Goal: Task Accomplishment & Management: Use online tool/utility

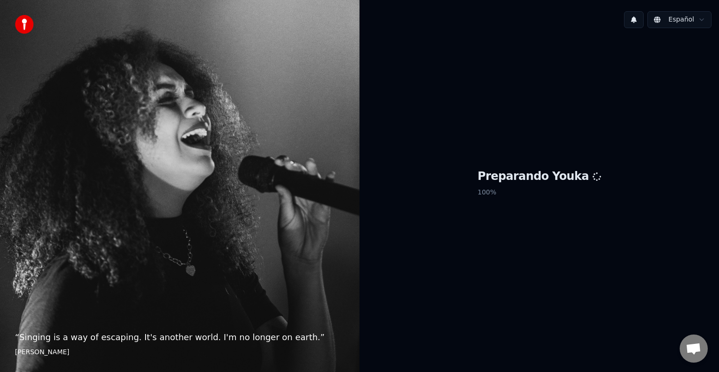
scroll to position [5, 0]
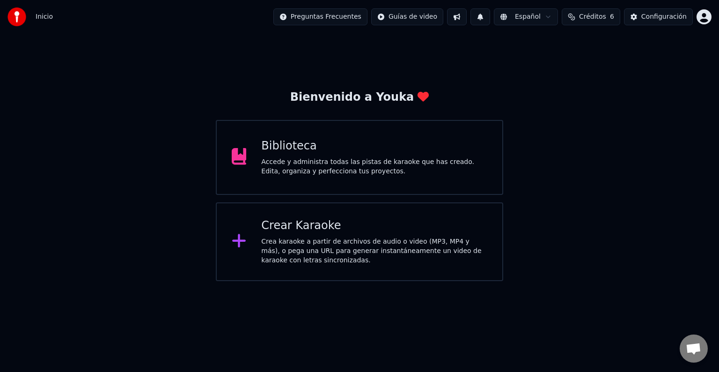
click at [314, 262] on div "Crea karaoke a partir de archivos de audio o video (MP3, MP4 y más), o pega una…" at bounding box center [374, 251] width 226 height 28
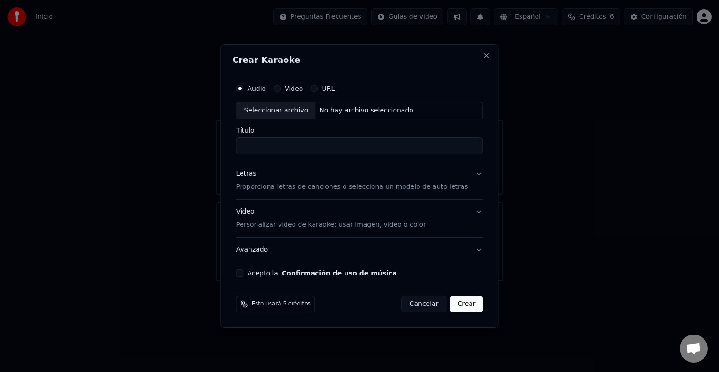
click at [279, 114] on div "Seleccionar archivo" at bounding box center [275, 110] width 79 height 17
click at [318, 148] on input "**********" at bounding box center [359, 145] width 247 height 17
type input "*"
click at [378, 148] on input "**********" at bounding box center [359, 145] width 247 height 17
type input "**********"
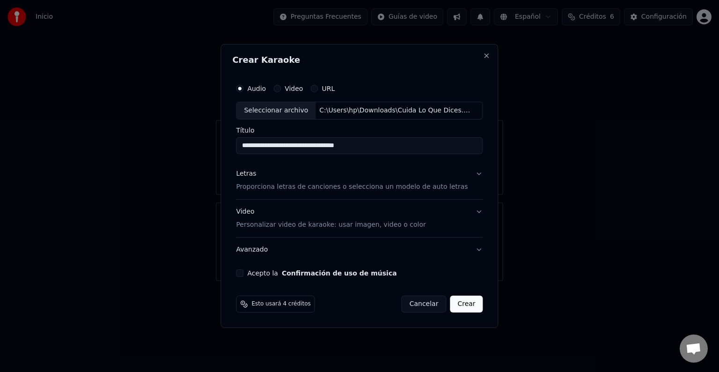
click at [433, 190] on p "Proporciona letras de canciones o selecciona un modelo de auto letras" at bounding box center [352, 186] width 232 height 9
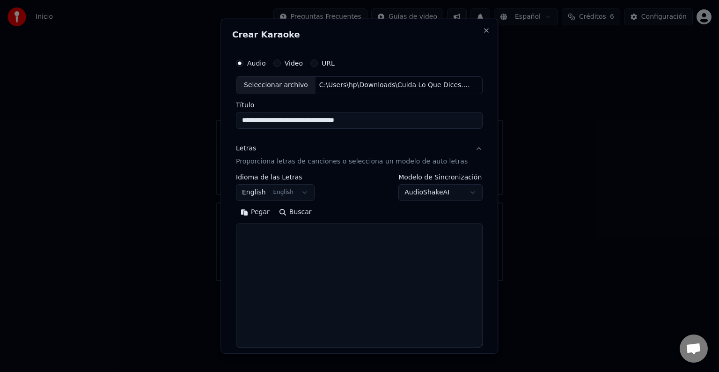
drag, startPoint x: 465, startPoint y: 252, endPoint x: 472, endPoint y: 346, distance: 94.8
click at [472, 346] on div "**********" at bounding box center [359, 186] width 278 height 335
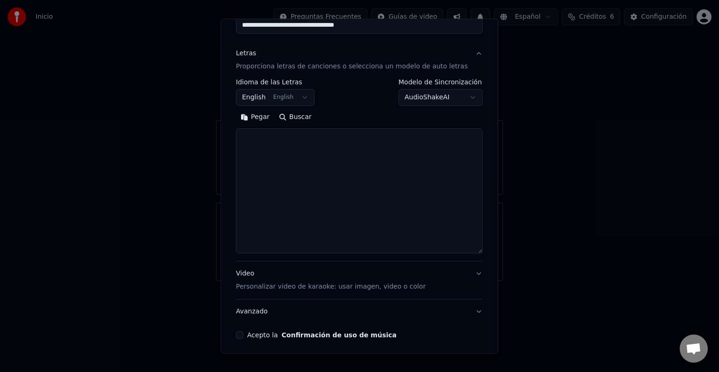
scroll to position [97, 0]
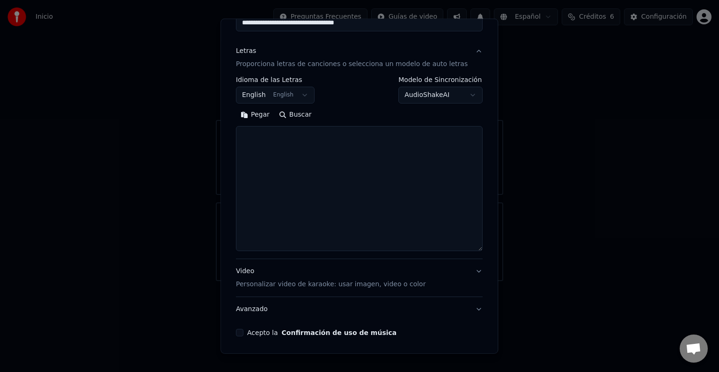
click at [284, 145] on textarea at bounding box center [359, 188] width 247 height 125
paste textarea "**********"
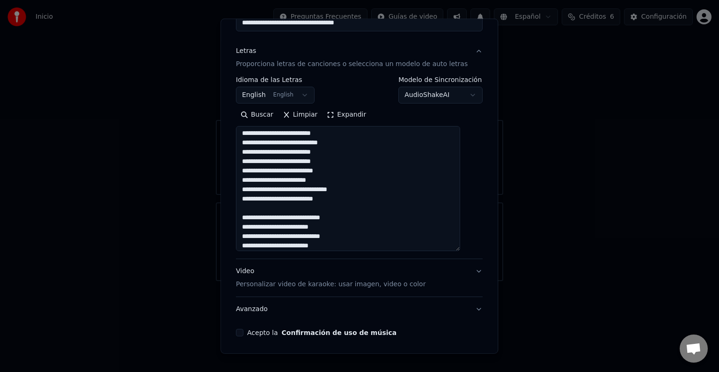
scroll to position [0, 0]
click at [296, 162] on textarea at bounding box center [348, 188] width 224 height 125
click at [340, 161] on textarea at bounding box center [348, 188] width 224 height 125
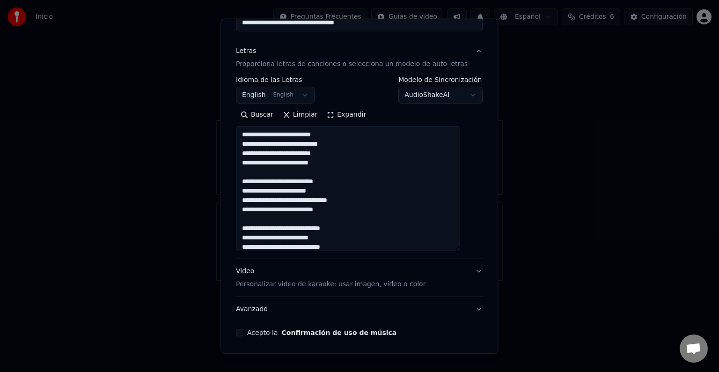
click at [297, 200] on textarea at bounding box center [348, 188] width 224 height 125
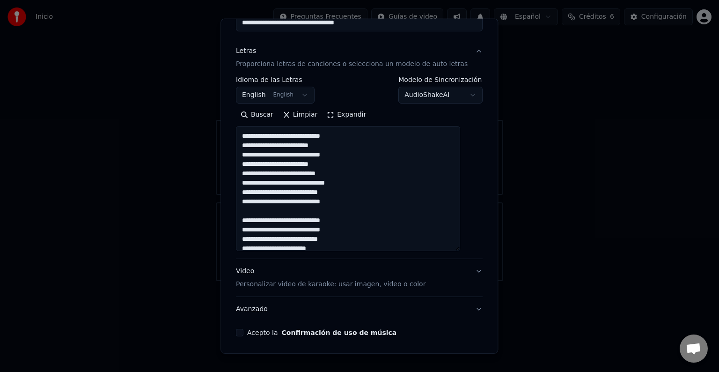
scroll to position [97, 0]
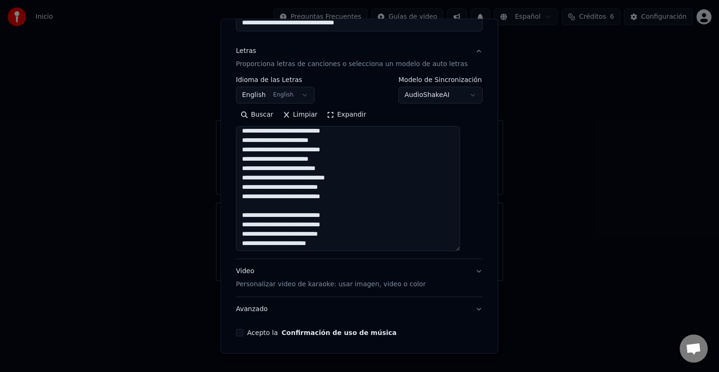
click at [343, 159] on textarea at bounding box center [348, 188] width 224 height 125
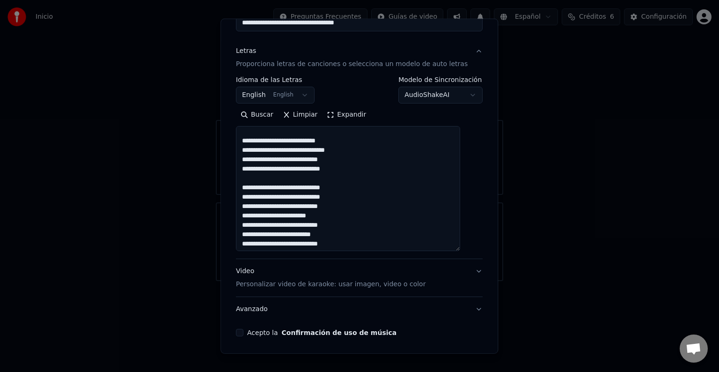
click at [259, 140] on textarea at bounding box center [348, 188] width 224 height 125
click at [347, 159] on textarea at bounding box center [348, 188] width 224 height 125
click at [303, 169] on textarea at bounding box center [348, 188] width 224 height 125
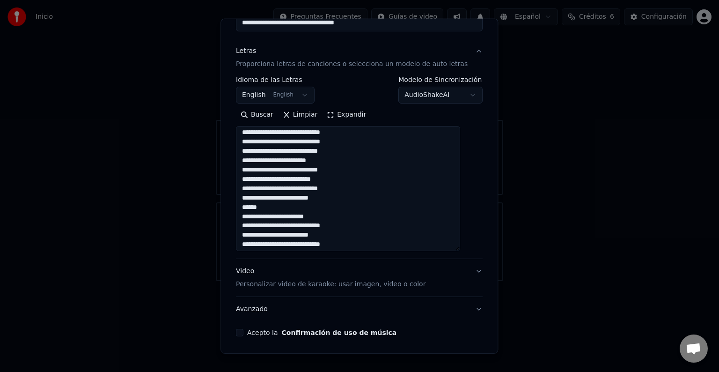
scroll to position [191, 0]
click at [307, 150] on textarea at bounding box center [348, 188] width 224 height 125
click at [343, 156] on textarea at bounding box center [348, 188] width 224 height 125
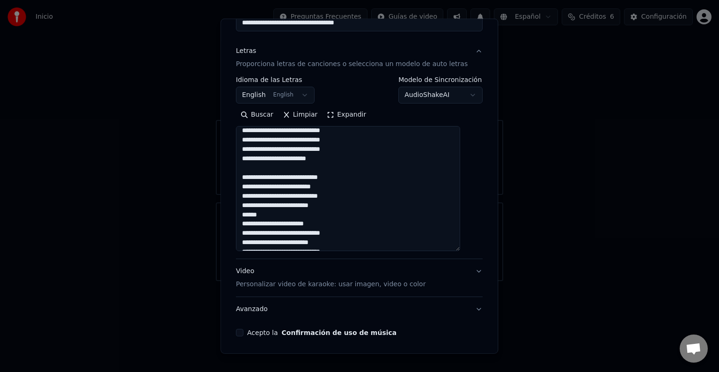
scroll to position [228, 0]
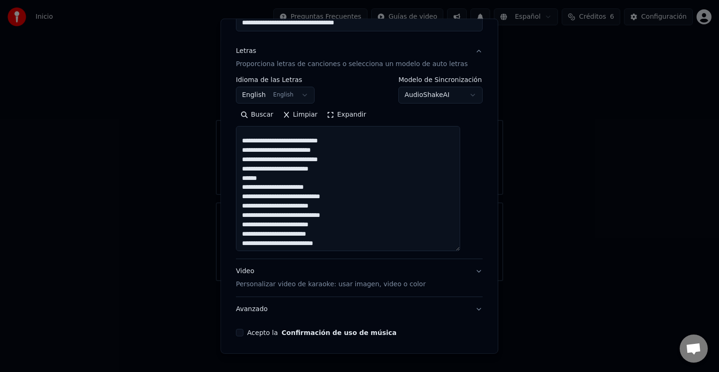
click at [311, 138] on textarea at bounding box center [348, 188] width 224 height 125
click at [328, 140] on textarea at bounding box center [348, 188] width 224 height 125
click at [345, 167] on textarea at bounding box center [348, 188] width 224 height 125
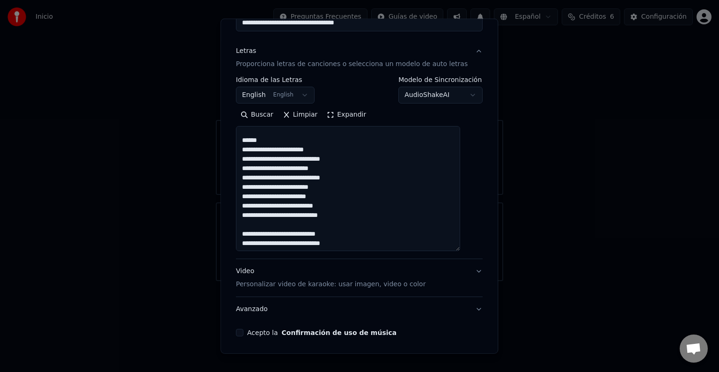
click at [283, 139] on textarea at bounding box center [348, 188] width 224 height 125
click at [371, 169] on textarea at bounding box center [348, 188] width 224 height 125
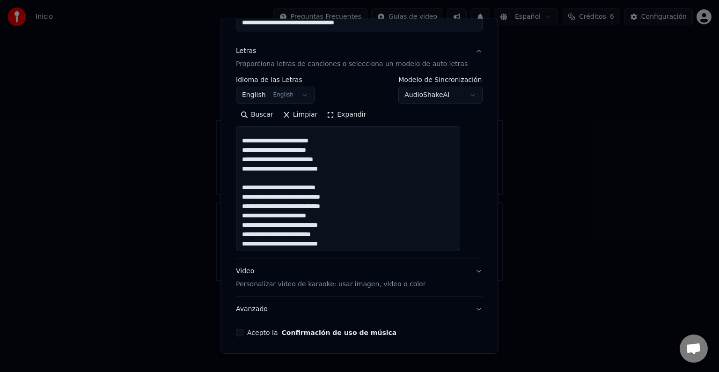
click at [329, 152] on textarea at bounding box center [348, 188] width 224 height 125
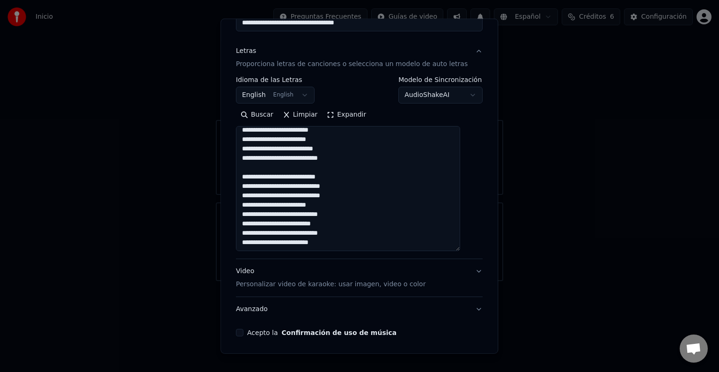
click at [344, 205] on textarea at bounding box center [348, 188] width 224 height 125
click at [346, 213] on textarea at bounding box center [348, 188] width 224 height 125
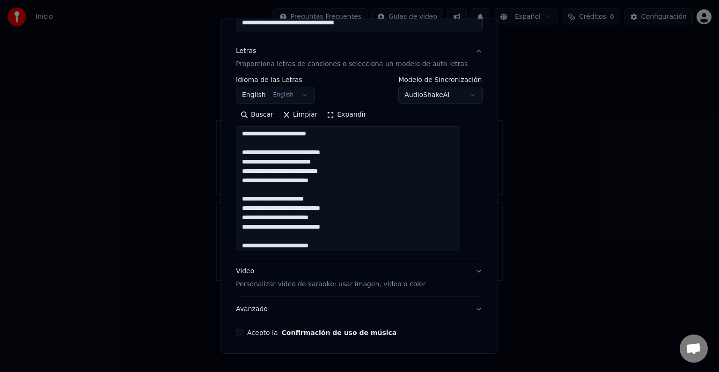
scroll to position [213, 0]
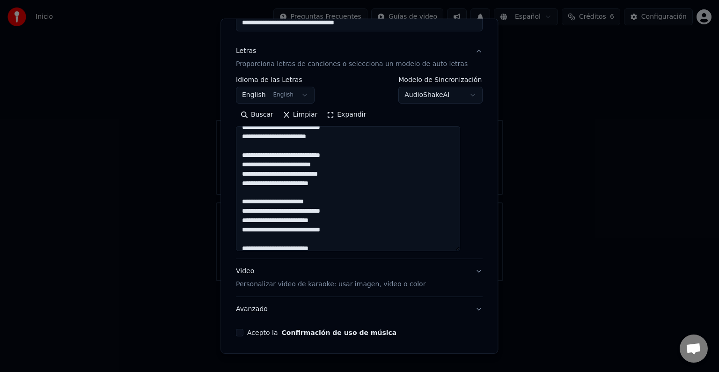
click at [345, 154] on textarea at bounding box center [348, 188] width 224 height 125
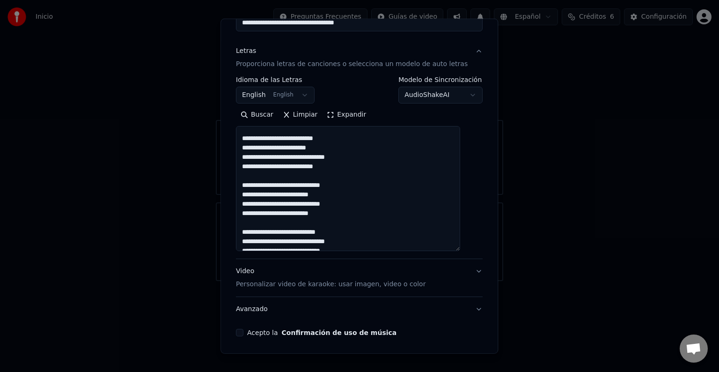
scroll to position [45, 0]
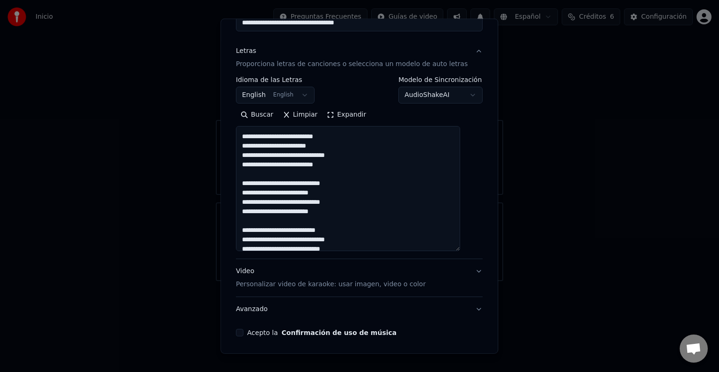
click at [260, 165] on textarea at bounding box center [348, 188] width 224 height 125
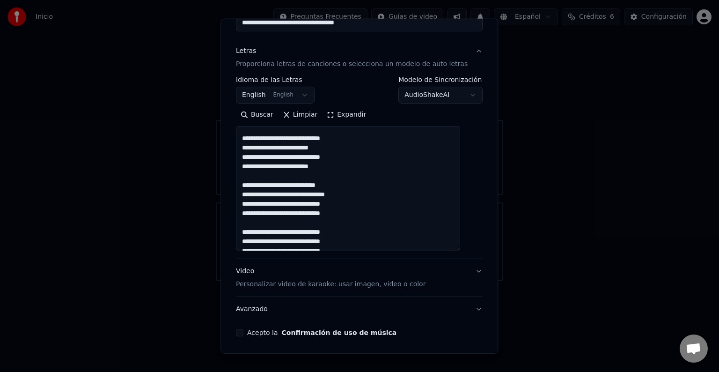
scroll to position [94, 0]
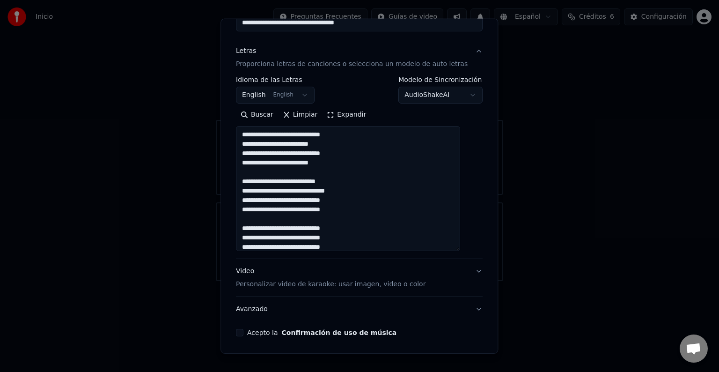
click at [258, 134] on textarea at bounding box center [348, 188] width 224 height 125
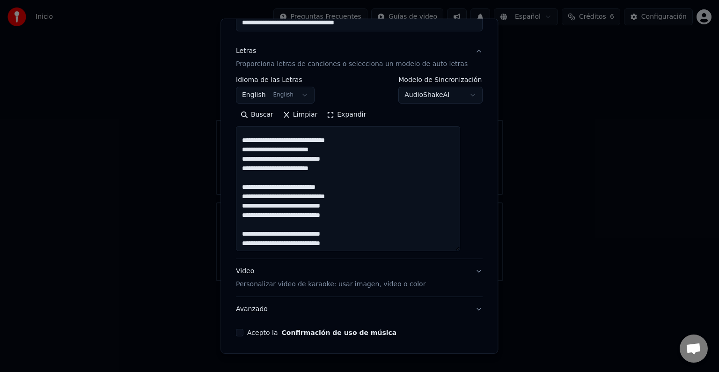
scroll to position [92, 0]
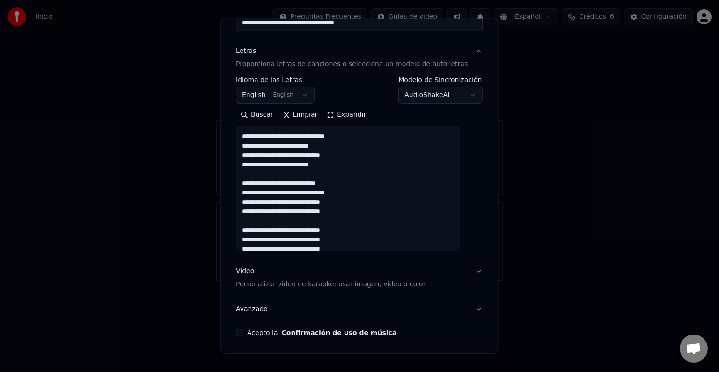
click at [255, 152] on textarea at bounding box center [348, 188] width 224 height 125
click at [279, 183] on textarea at bounding box center [348, 188] width 224 height 125
click at [287, 200] on textarea at bounding box center [348, 188] width 224 height 125
click at [264, 135] on textarea at bounding box center [348, 188] width 224 height 125
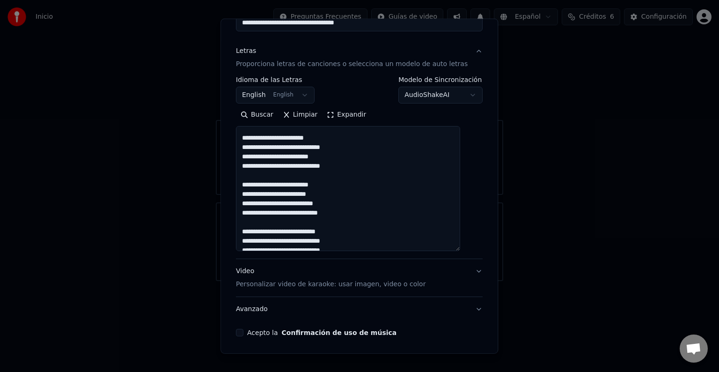
scroll to position [279, 0]
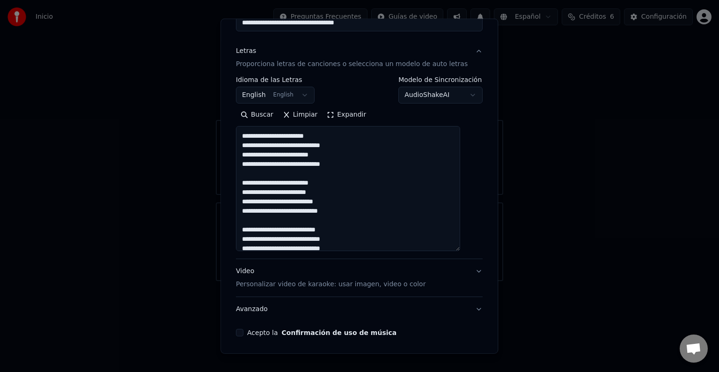
click at [367, 165] on textarea at bounding box center [348, 188] width 224 height 125
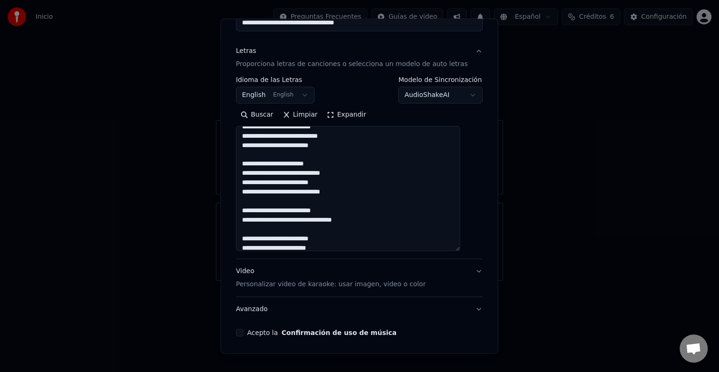
scroll to position [254, 0]
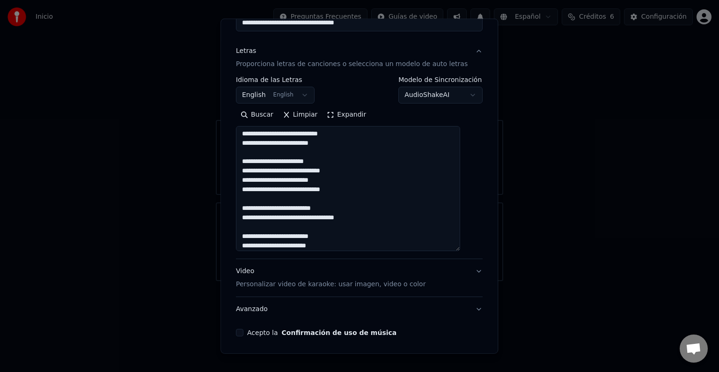
drag, startPoint x: 248, startPoint y: 206, endPoint x: 362, endPoint y: 219, distance: 114.4
click at [362, 219] on textarea at bounding box center [348, 188] width 224 height 125
click at [349, 146] on textarea at bounding box center [348, 188] width 224 height 125
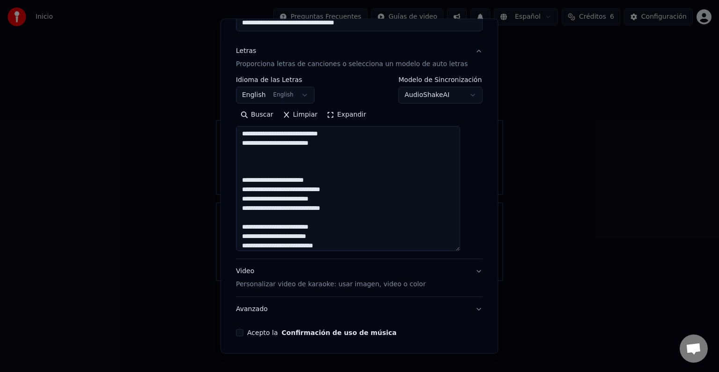
paste textarea "**********"
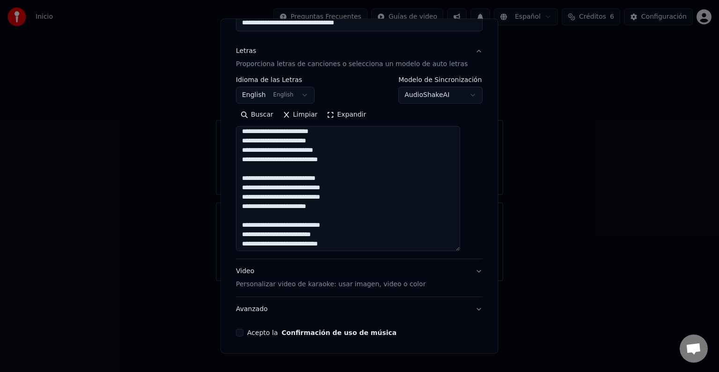
click at [312, 149] on textarea at bounding box center [348, 188] width 224 height 125
click at [254, 150] on textarea at bounding box center [348, 188] width 224 height 125
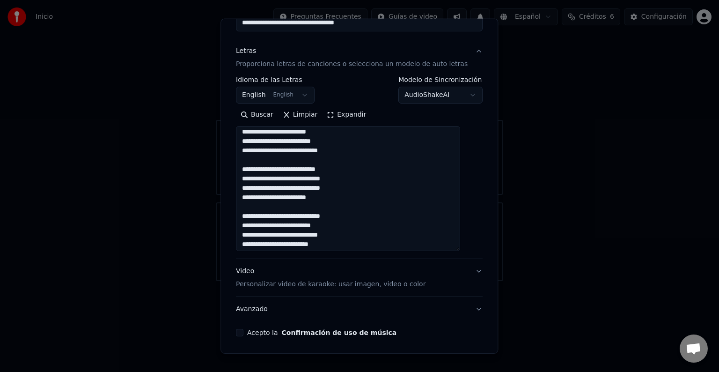
scroll to position [369, 0]
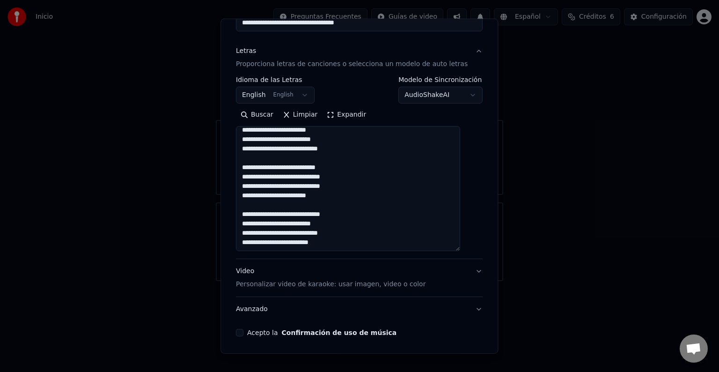
click at [261, 166] on textarea at bounding box center [348, 188] width 224 height 125
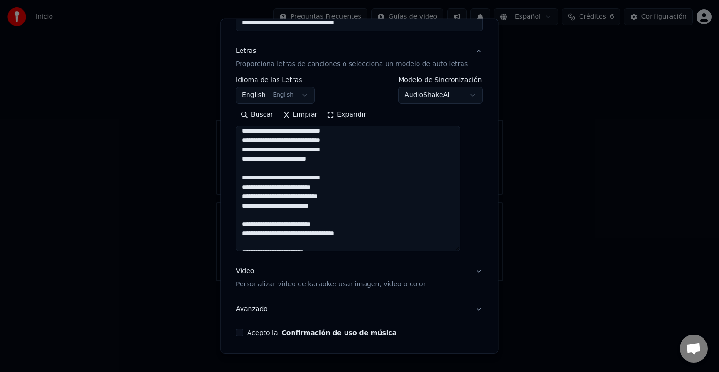
scroll to position [222, 0]
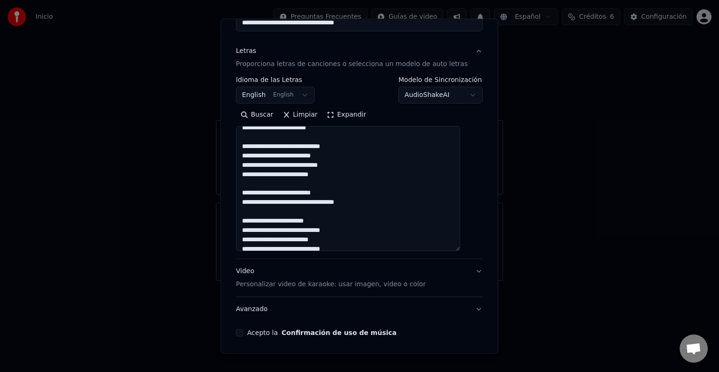
type textarea "**********"
click at [409, 285] on p "Personalizar video de karaoke: usar imagen, video o color" at bounding box center [331, 283] width 190 height 9
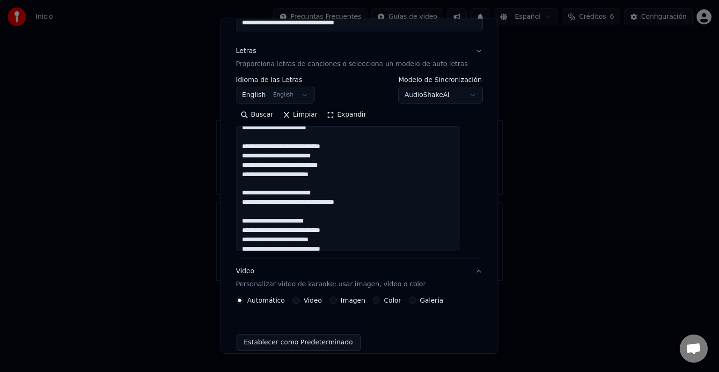
scroll to position [10, 0]
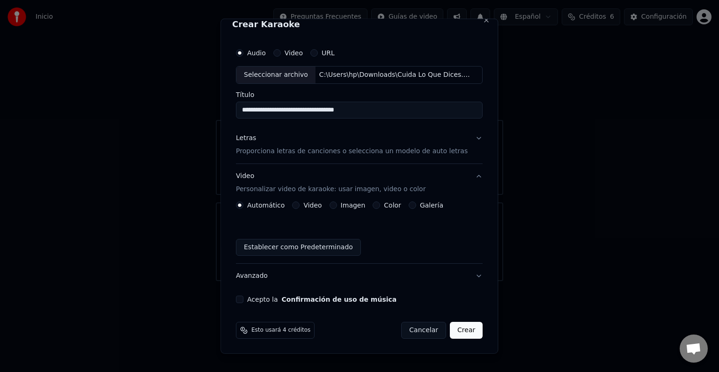
click at [415, 205] on button "Galería" at bounding box center [412, 204] width 7 height 7
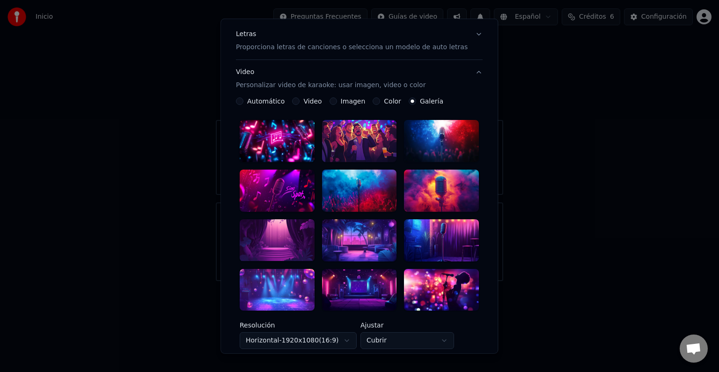
scroll to position [117, 0]
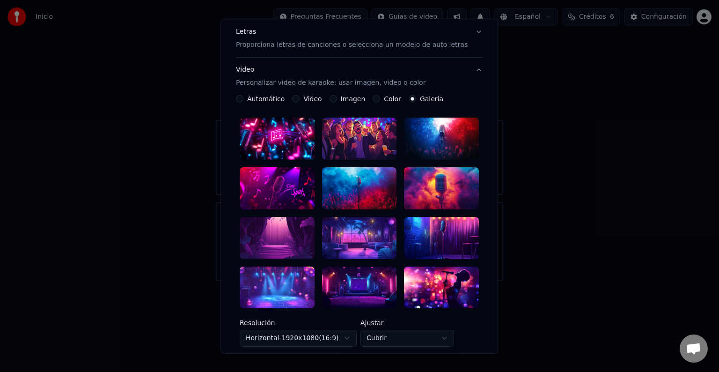
click at [341, 133] on div at bounding box center [359, 138] width 75 height 42
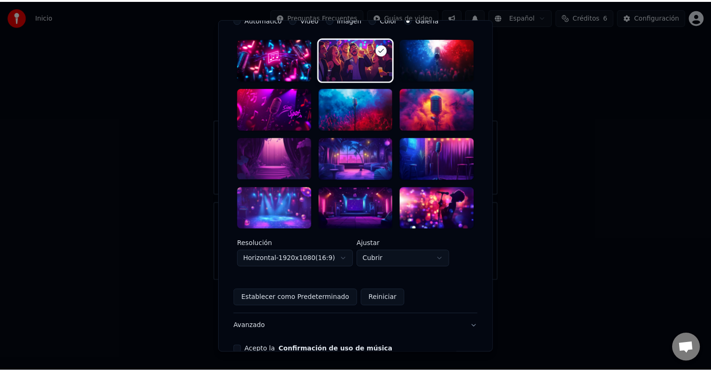
scroll to position [230, 0]
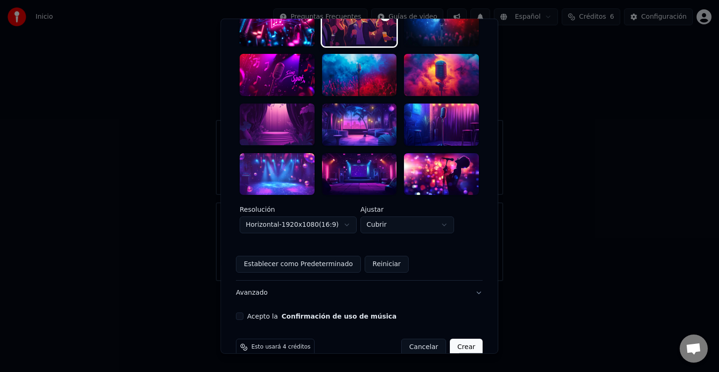
click at [243, 312] on button "Acepto la Confirmación de uso de música" at bounding box center [239, 315] width 7 height 7
click at [451, 338] on button "Crear" at bounding box center [466, 346] width 33 height 17
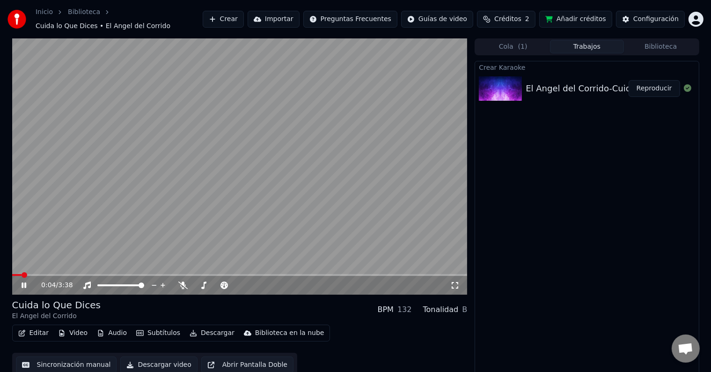
click at [22, 282] on icon at bounding box center [24, 285] width 5 height 6
click at [182, 281] on icon at bounding box center [182, 284] width 9 height 7
click at [182, 281] on icon at bounding box center [183, 284] width 5 height 7
click at [22, 282] on icon at bounding box center [24, 285] width 6 height 7
click at [178, 281] on icon at bounding box center [182, 284] width 9 height 7
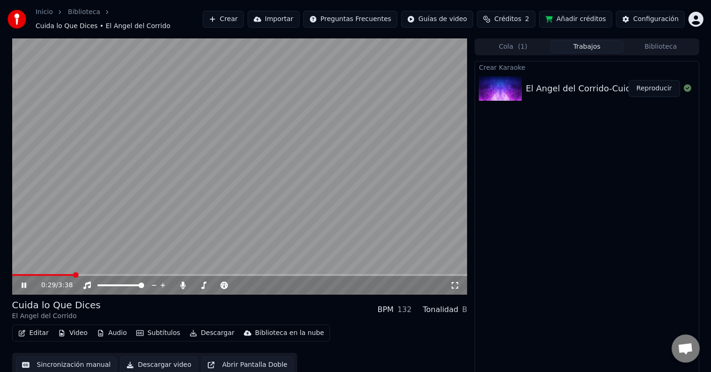
click at [77, 13] on link "Biblioteca" at bounding box center [84, 11] width 32 height 9
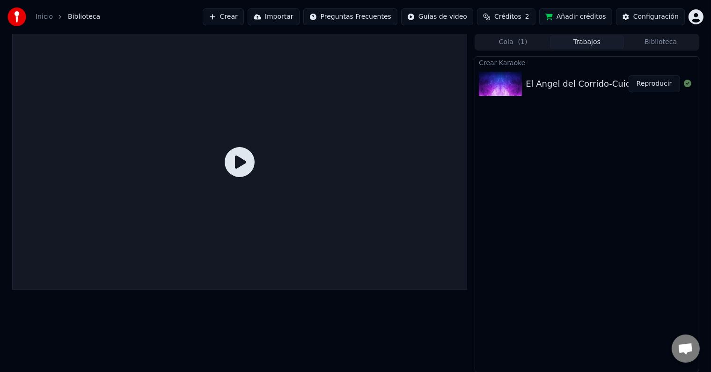
click at [653, 87] on button "Reproducir" at bounding box center [654, 83] width 51 height 17
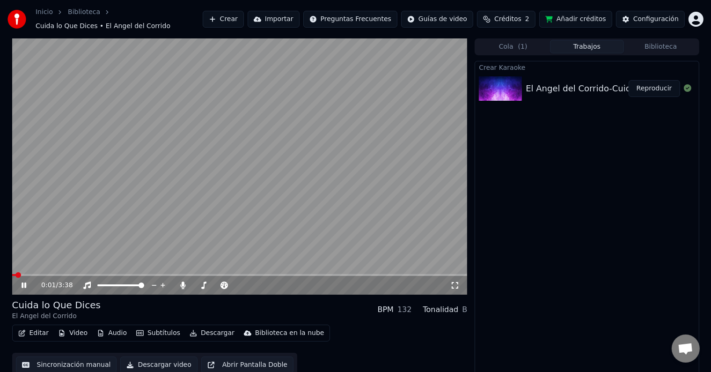
click at [39, 274] on span at bounding box center [239, 275] width 455 height 2
click at [58, 274] on span at bounding box center [239, 275] width 455 height 2
click at [23, 282] on icon at bounding box center [24, 285] width 5 height 6
click at [22, 282] on icon at bounding box center [24, 285] width 6 height 7
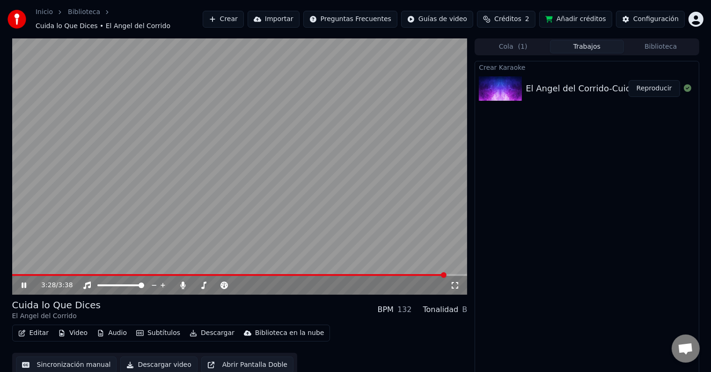
click at [24, 281] on icon at bounding box center [31, 284] width 22 height 7
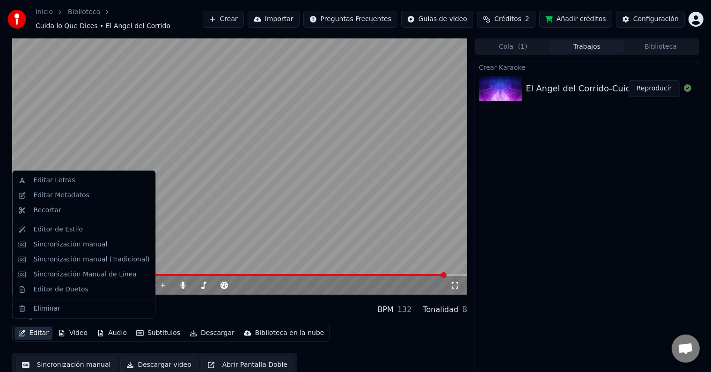
click at [25, 326] on button "Editar" at bounding box center [34, 332] width 38 height 13
click at [49, 245] on div "Sincronización manual" at bounding box center [70, 244] width 74 height 9
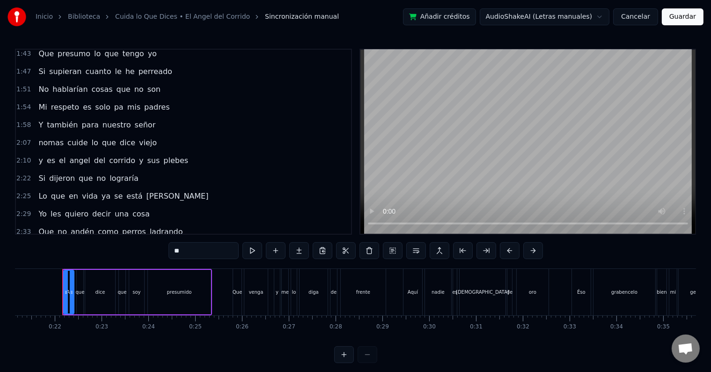
scroll to position [355, 0]
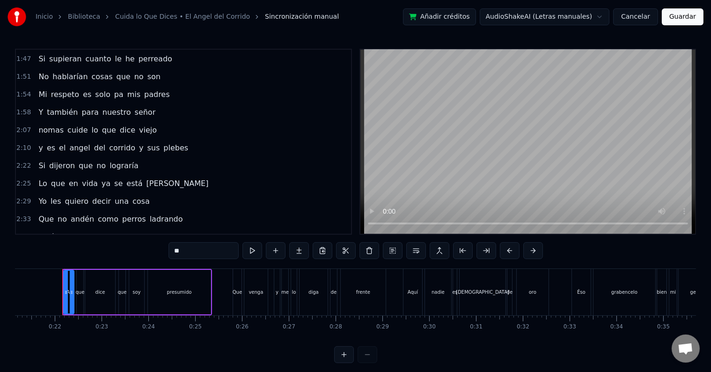
click at [134, 107] on span "señor" at bounding box center [145, 112] width 23 height 11
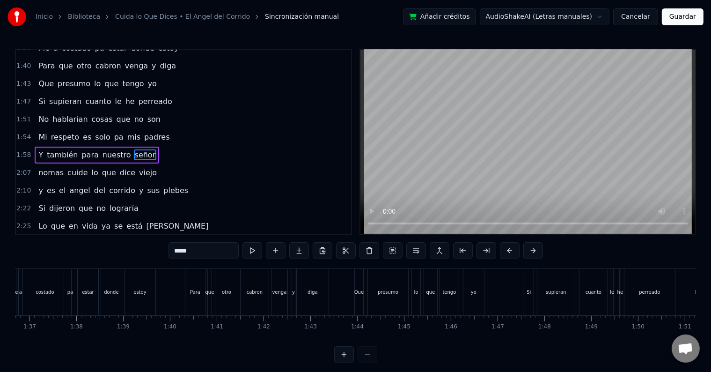
scroll to position [0, 5595]
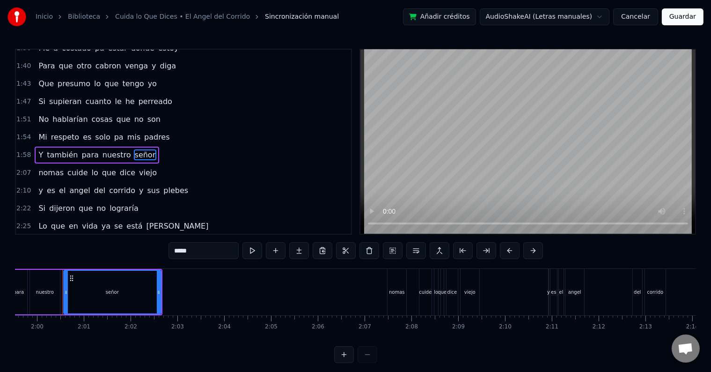
click at [189, 253] on input "*****" at bounding box center [204, 250] width 70 height 17
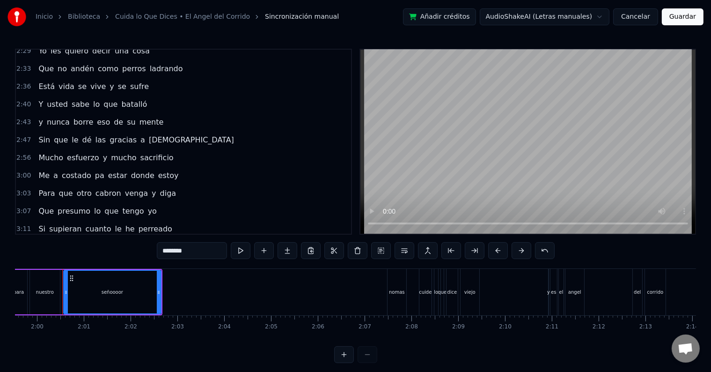
scroll to position [539, 0]
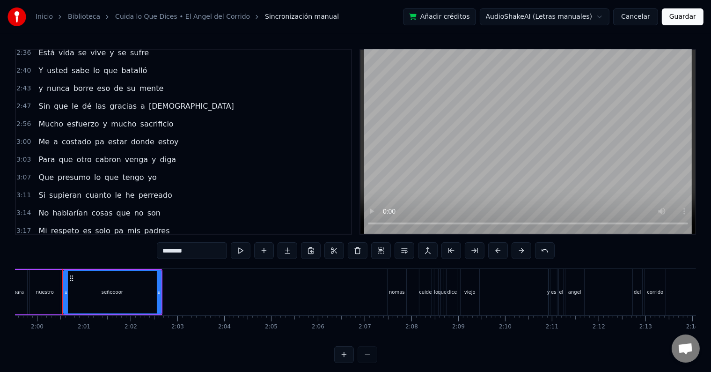
click at [134, 243] on span "señor" at bounding box center [145, 248] width 23 height 11
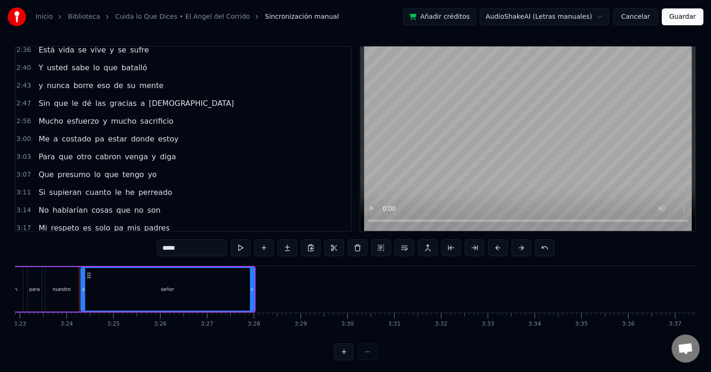
scroll to position [0, 9515]
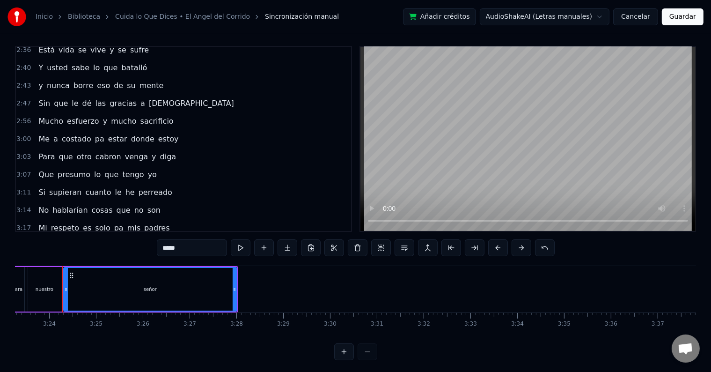
click at [192, 247] on input "*****" at bounding box center [192, 247] width 70 height 17
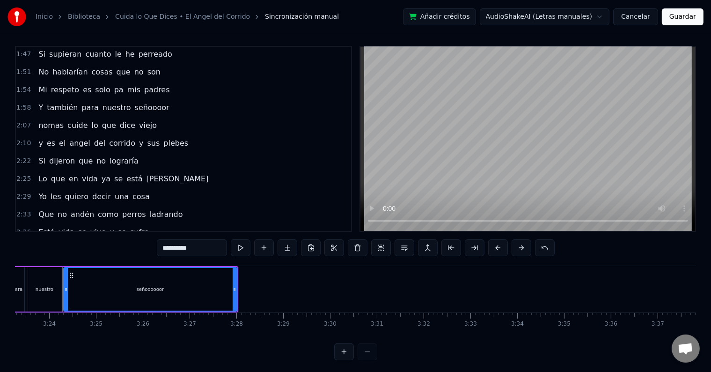
scroll to position [359, 0]
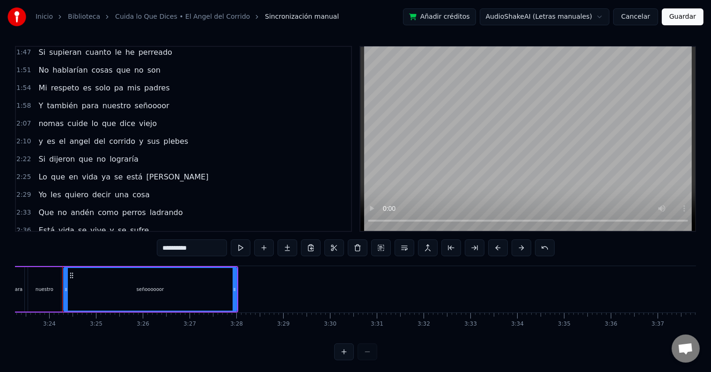
click at [73, 136] on span "angel" at bounding box center [79, 141] width 22 height 11
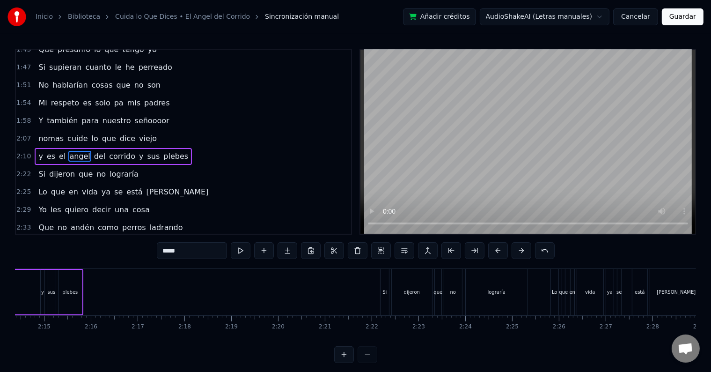
scroll to position [0, 6098]
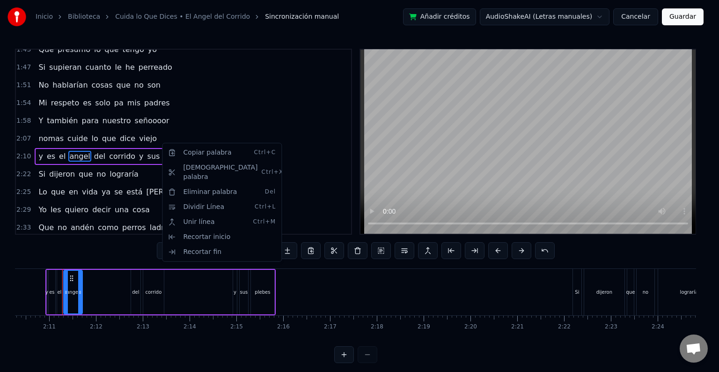
click at [41, 145] on html "Inicio Biblioteca Cuida lo Que Dices • El Angel del Corrido Sincronización manu…" at bounding box center [359, 189] width 719 height 378
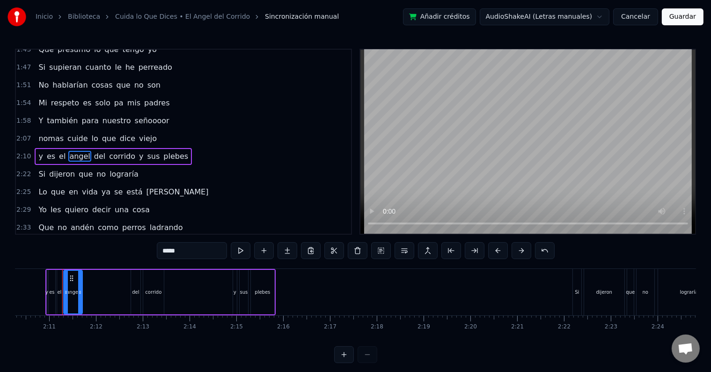
click at [38, 151] on span "y" at bounding box center [40, 156] width 6 height 11
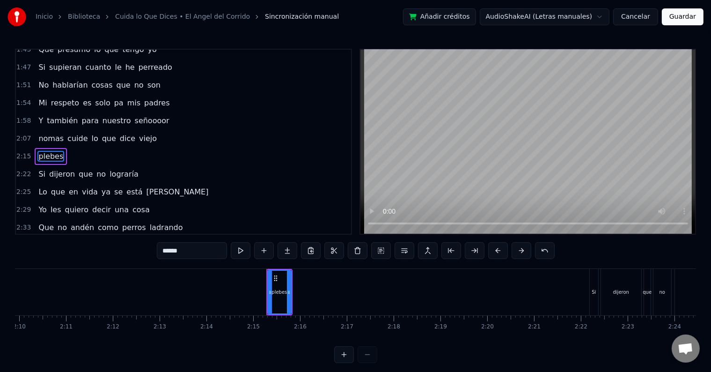
type input "**"
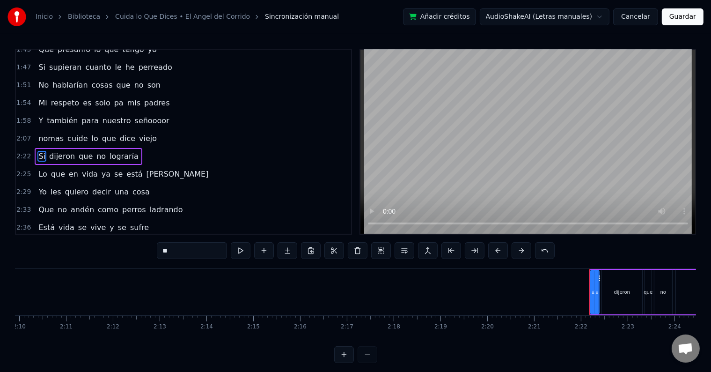
click at [682, 17] on button "Guardar" at bounding box center [683, 16] width 42 height 17
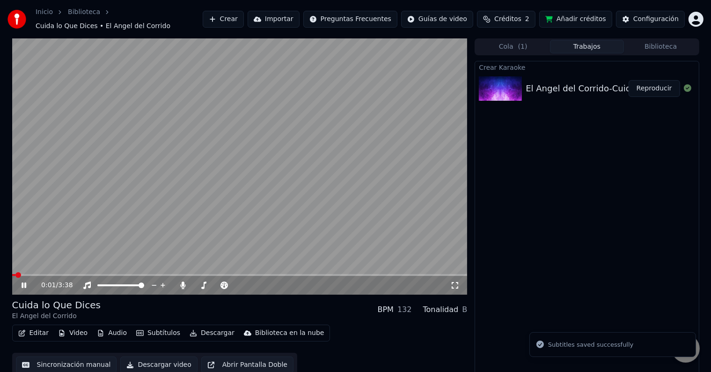
click at [176, 268] on video at bounding box center [239, 166] width 455 height 256
click at [176, 258] on video at bounding box center [239, 166] width 455 height 256
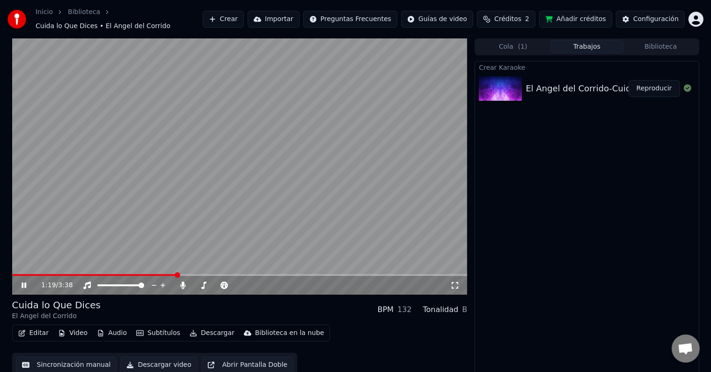
click at [176, 274] on span at bounding box center [239, 275] width 455 height 2
click at [204, 274] on span at bounding box center [239, 275] width 455 height 2
click at [253, 268] on video at bounding box center [239, 166] width 455 height 256
click at [254, 274] on span at bounding box center [239, 275] width 455 height 2
click at [263, 217] on video at bounding box center [239, 166] width 455 height 256
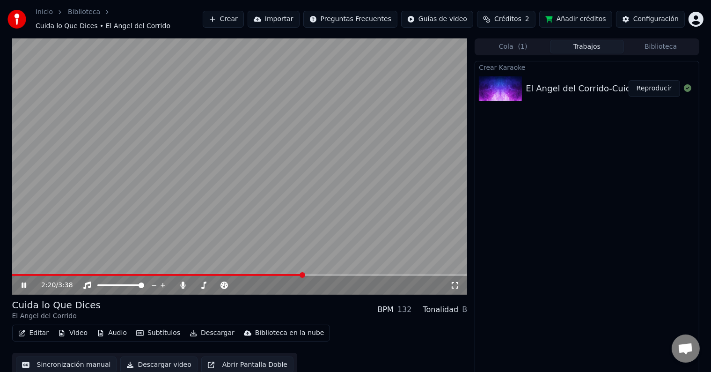
click at [304, 274] on span at bounding box center [239, 275] width 455 height 2
click at [313, 274] on span at bounding box center [239, 275] width 455 height 2
click at [426, 274] on span at bounding box center [239, 275] width 455 height 2
click at [23, 282] on icon at bounding box center [24, 285] width 5 height 6
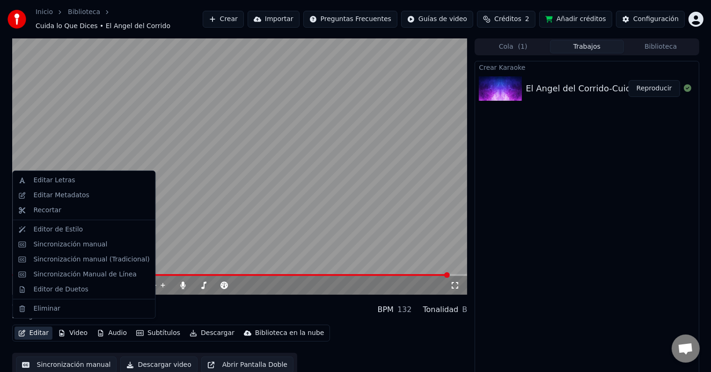
click at [42, 329] on button "Editar" at bounding box center [34, 332] width 38 height 13
click at [93, 246] on div "Sincronización manual" at bounding box center [70, 244] width 74 height 9
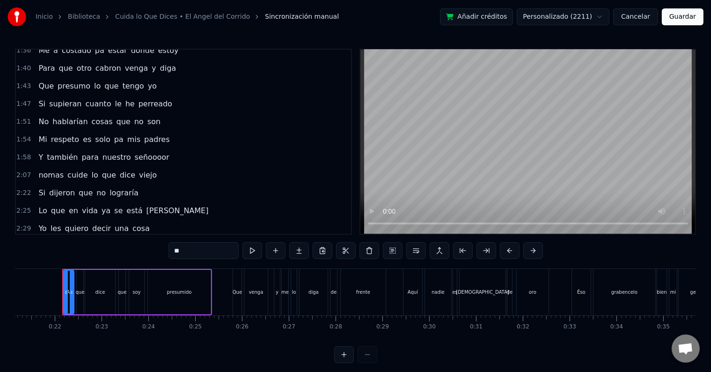
scroll to position [315, 0]
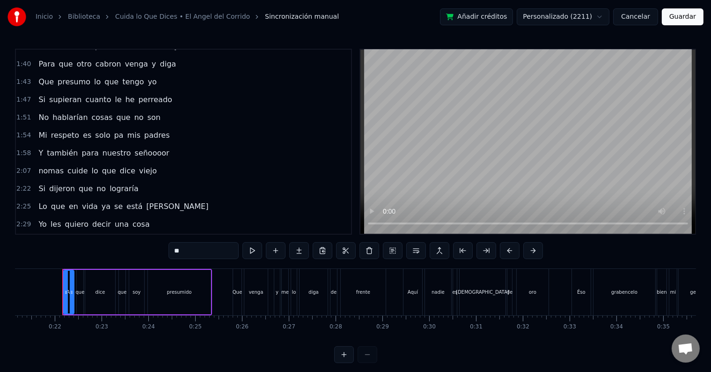
click at [38, 165] on span "nomas" at bounding box center [50, 170] width 27 height 11
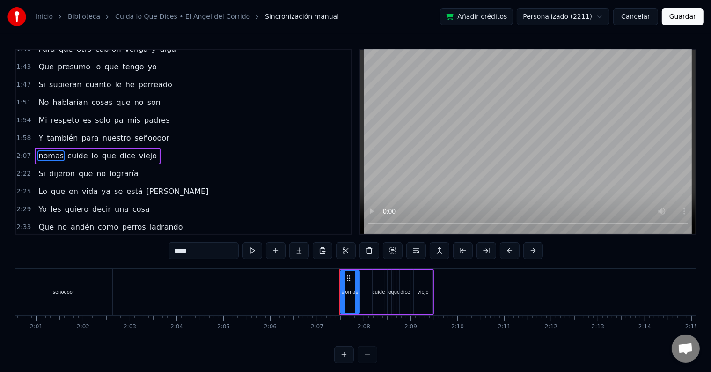
scroll to position [0, 5920]
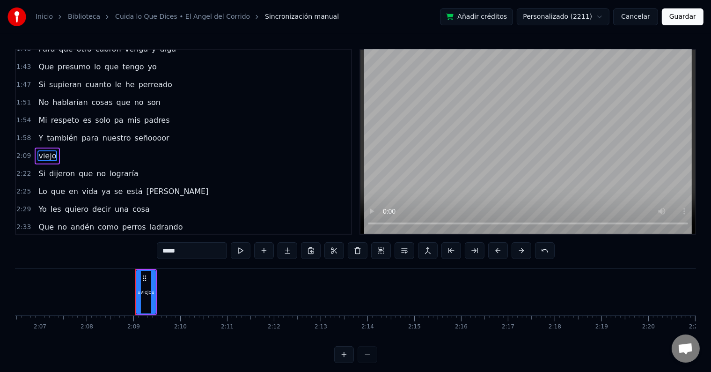
type input "**"
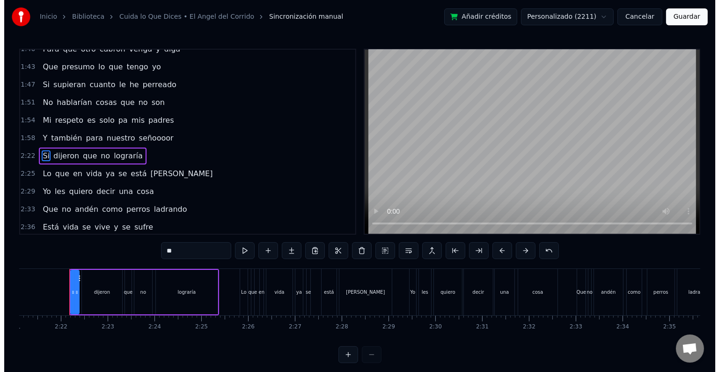
scroll to position [0, 6608]
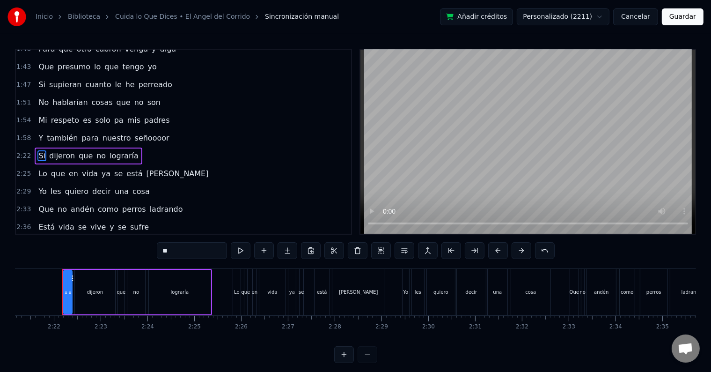
click at [686, 22] on button "Guardar" at bounding box center [683, 16] width 42 height 17
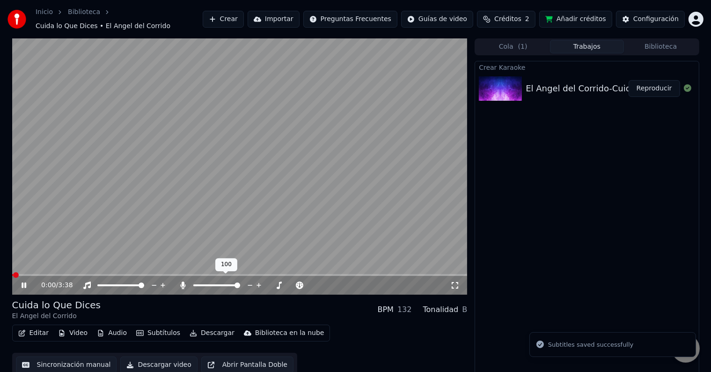
click at [181, 282] on icon at bounding box center [182, 284] width 9 height 7
click at [25, 282] on icon at bounding box center [24, 285] width 5 height 6
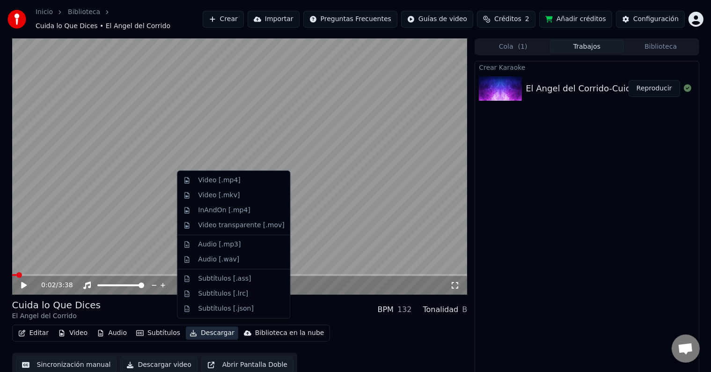
click at [206, 330] on button "Descargar" at bounding box center [212, 332] width 52 height 13
click at [224, 179] on div "Video [.mp4]" at bounding box center [219, 180] width 42 height 9
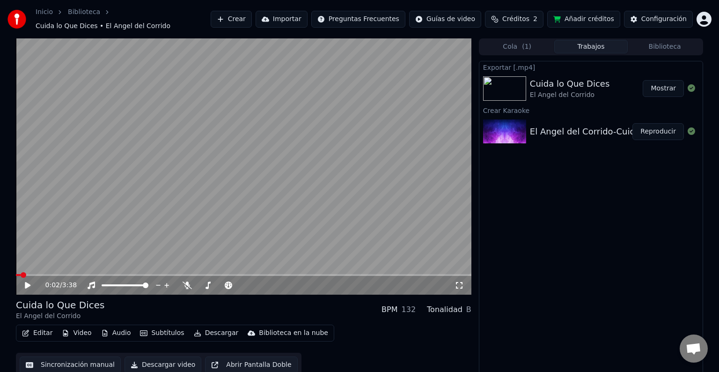
click at [696, 21] on html "Inicio Biblioteca Cuida lo Que Dices • El Angel del Corrido Crear Importar Preg…" at bounding box center [359, 186] width 719 height 372
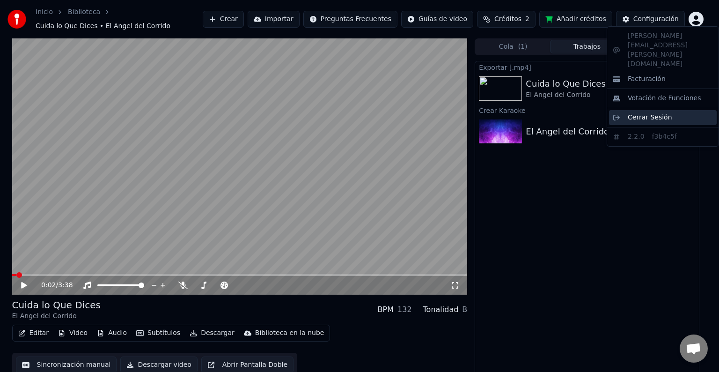
click at [637, 113] on span "Cerrar Sesión" at bounding box center [650, 117] width 44 height 9
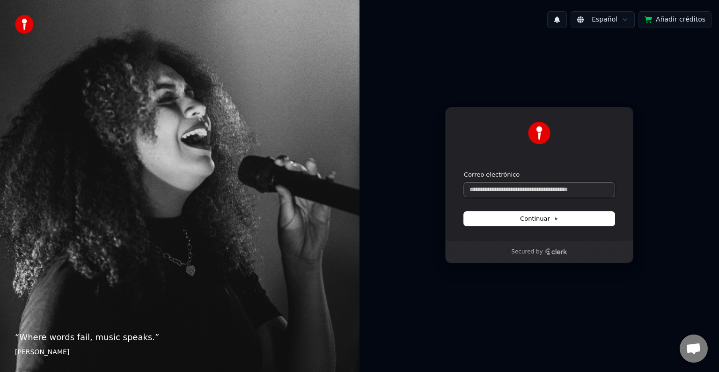
click at [494, 191] on input "Correo electrónico" at bounding box center [539, 190] width 151 height 14
paste input "**********"
click at [555, 221] on span "Continuar" at bounding box center [539, 218] width 38 height 8
type input "**********"
